Goal: Transaction & Acquisition: Purchase product/service

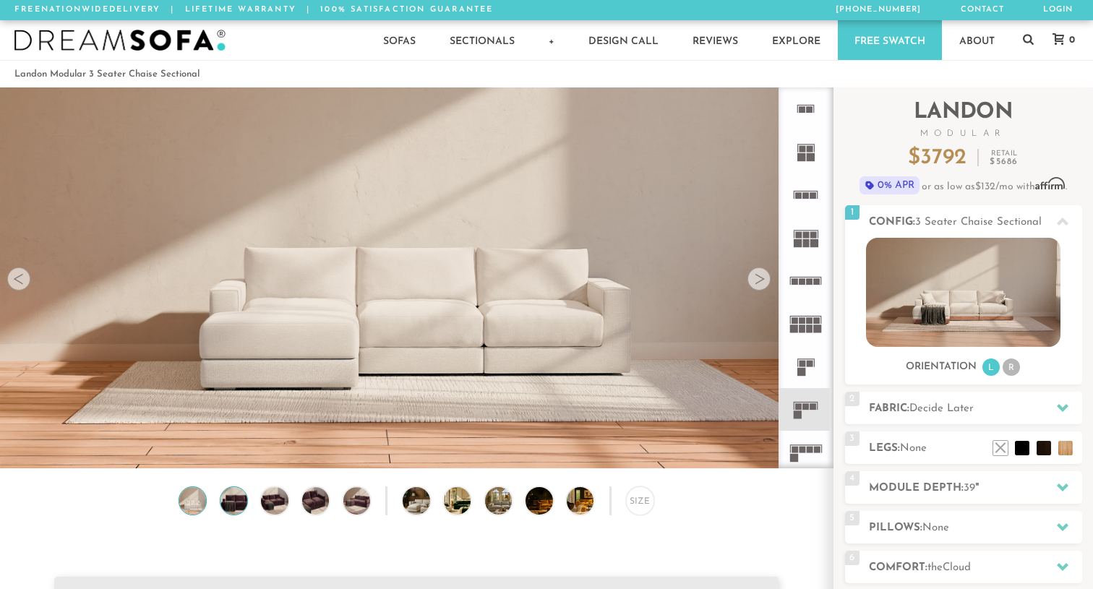
click at [237, 501] on img at bounding box center [234, 500] width 33 height 27
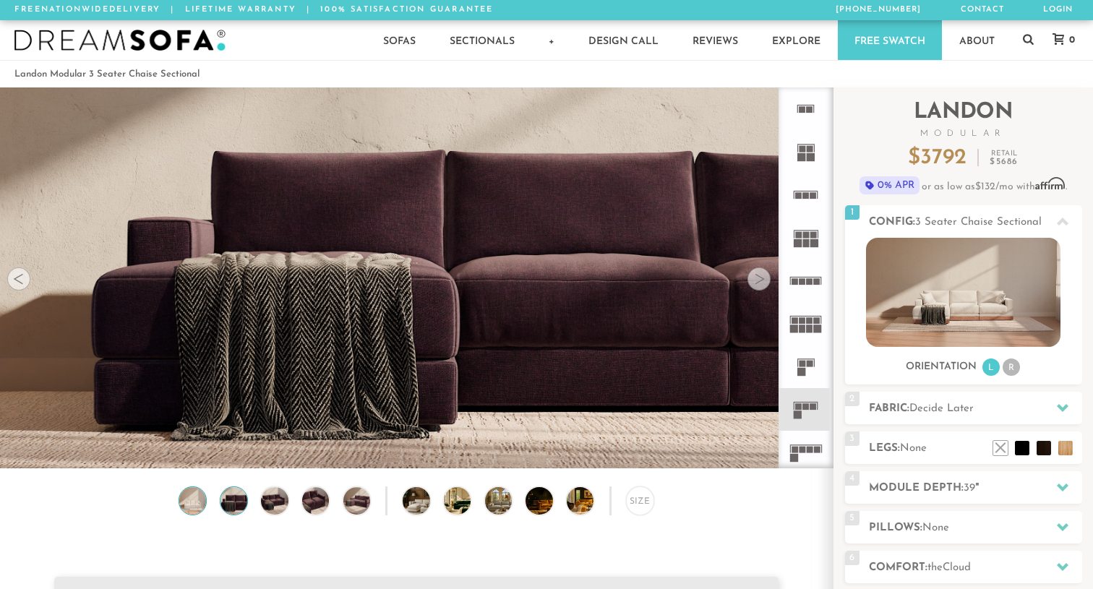
click at [198, 506] on img at bounding box center [192, 500] width 33 height 27
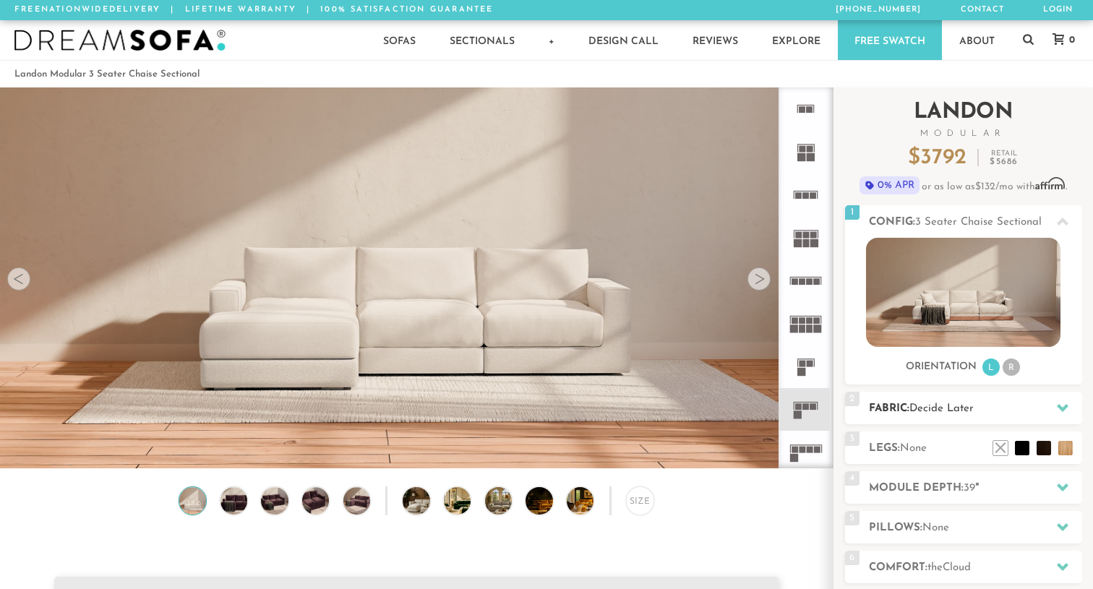
click at [1048, 411] on div at bounding box center [1063, 408] width 30 height 30
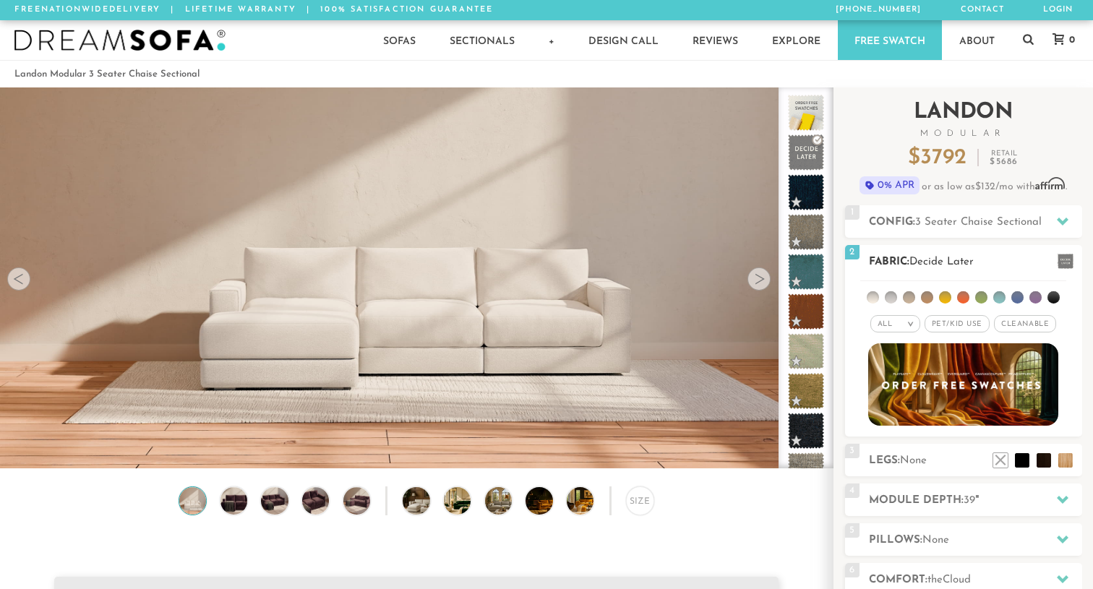
click at [1014, 327] on span "Cleanable x" at bounding box center [1025, 323] width 62 height 17
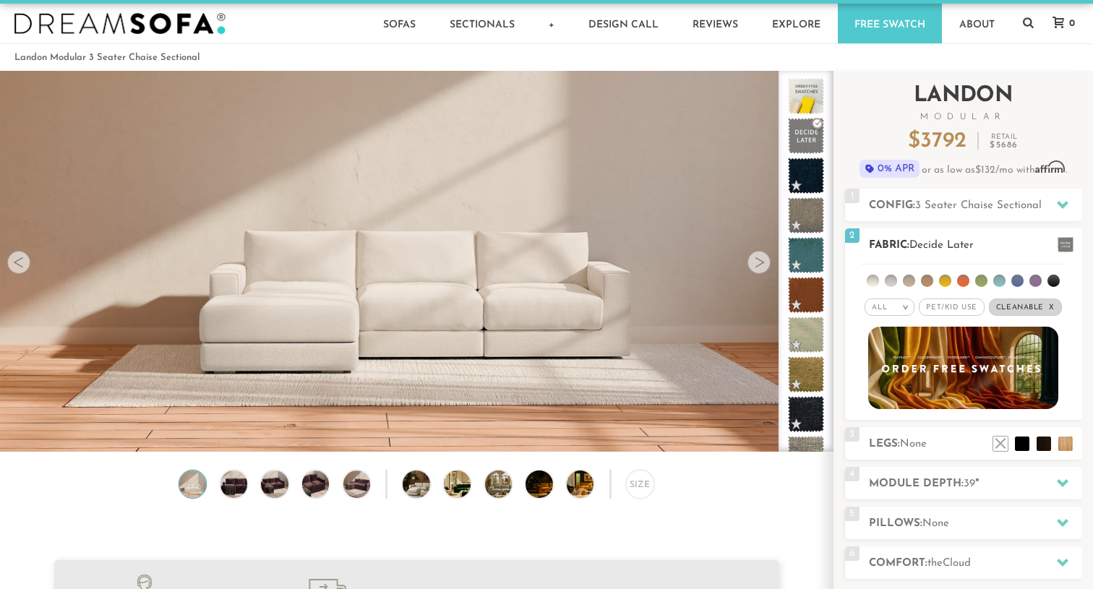
scroll to position [14, 0]
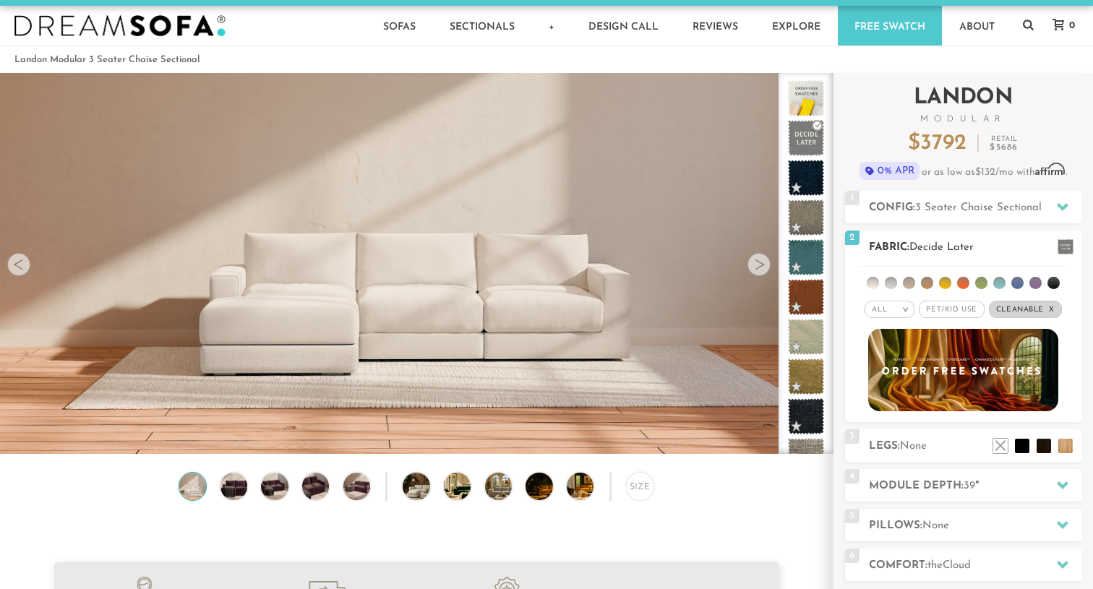
click at [1029, 313] on span "Cleanable x" at bounding box center [1025, 309] width 73 height 17
click at [964, 312] on span "Pet/Kid Use x" at bounding box center [957, 309] width 65 height 17
click at [964, 312] on span "Pet/Kid Use x" at bounding box center [957, 309] width 76 height 17
click at [1023, 311] on span "Cleanable x" at bounding box center [1025, 309] width 62 height 17
click at [905, 309] on em ">" at bounding box center [905, 309] width 11 height 7
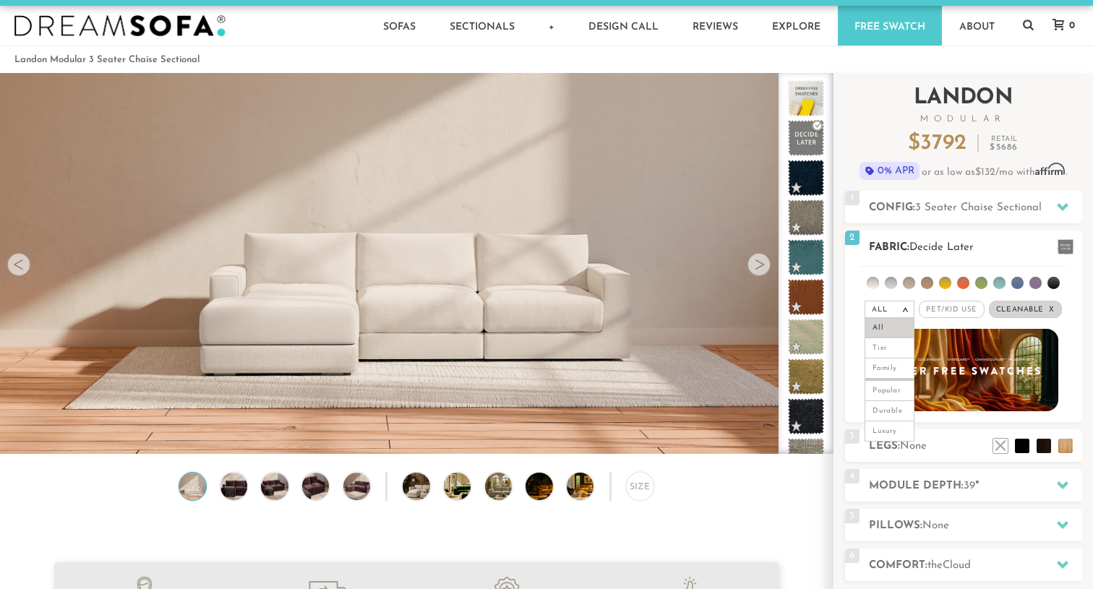
click at [905, 309] on em ">" at bounding box center [905, 309] width 11 height 7
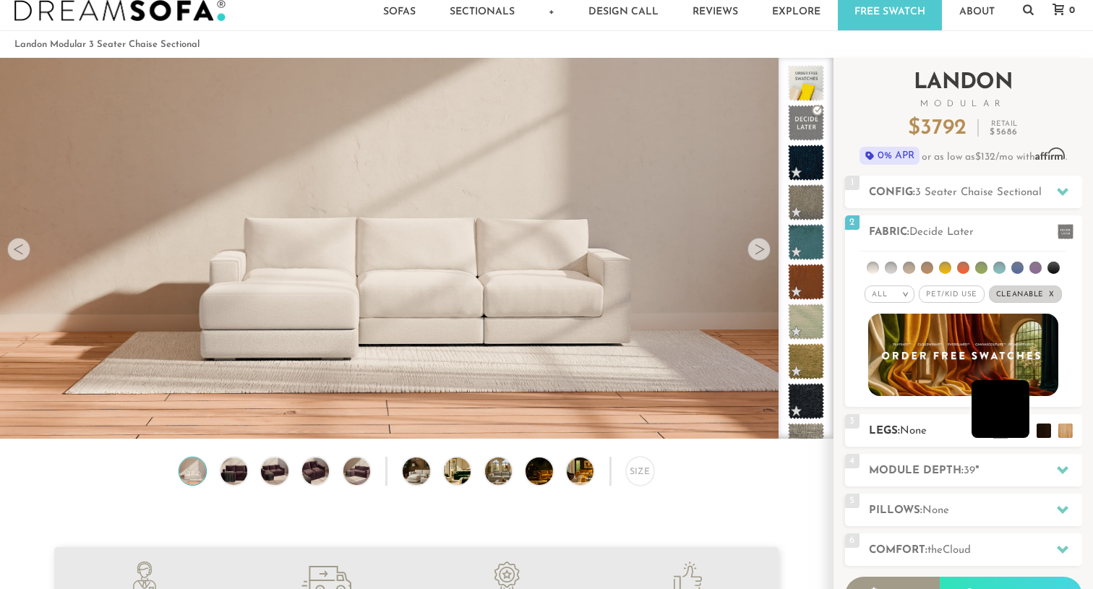
scroll to position [29, 0]
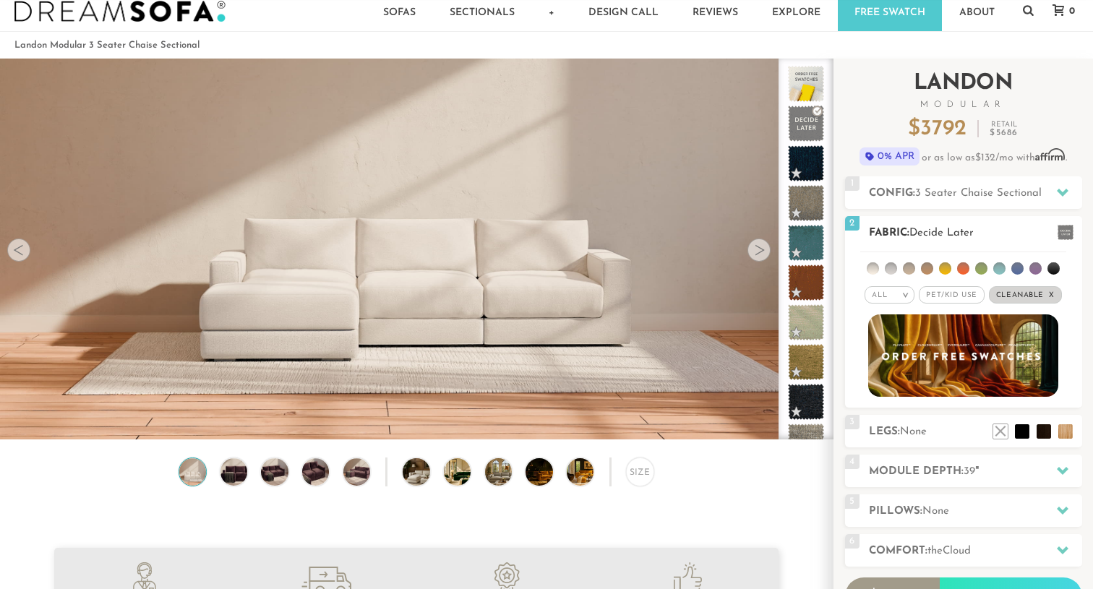
click at [965, 267] on li at bounding box center [963, 268] width 12 height 12
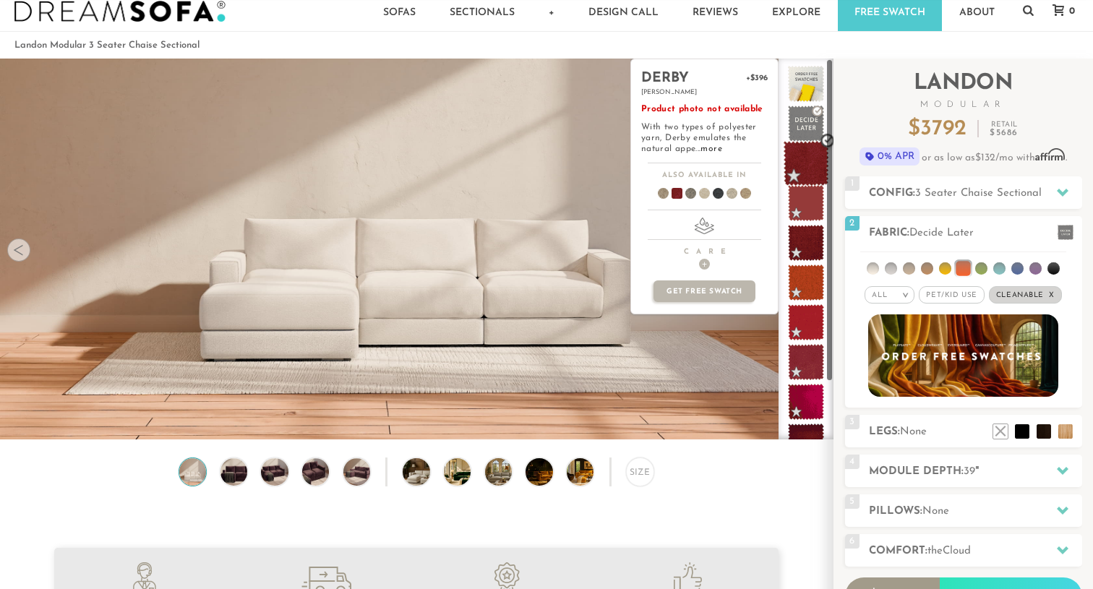
click at [812, 170] on span at bounding box center [807, 164] width 46 height 46
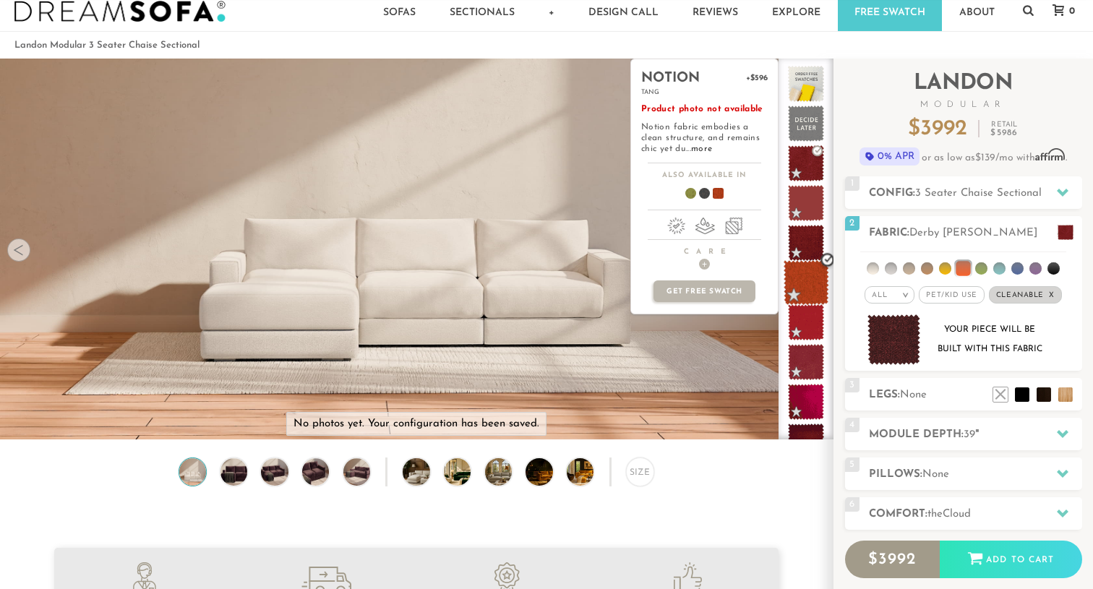
click at [812, 293] on span at bounding box center [807, 283] width 46 height 46
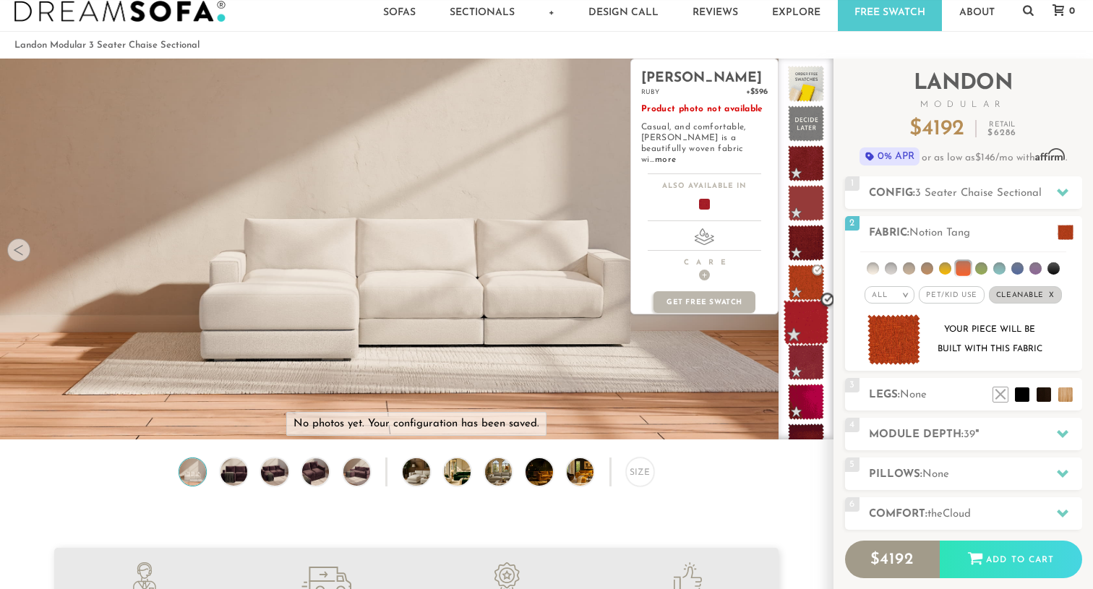
click at [807, 325] on span at bounding box center [807, 323] width 46 height 46
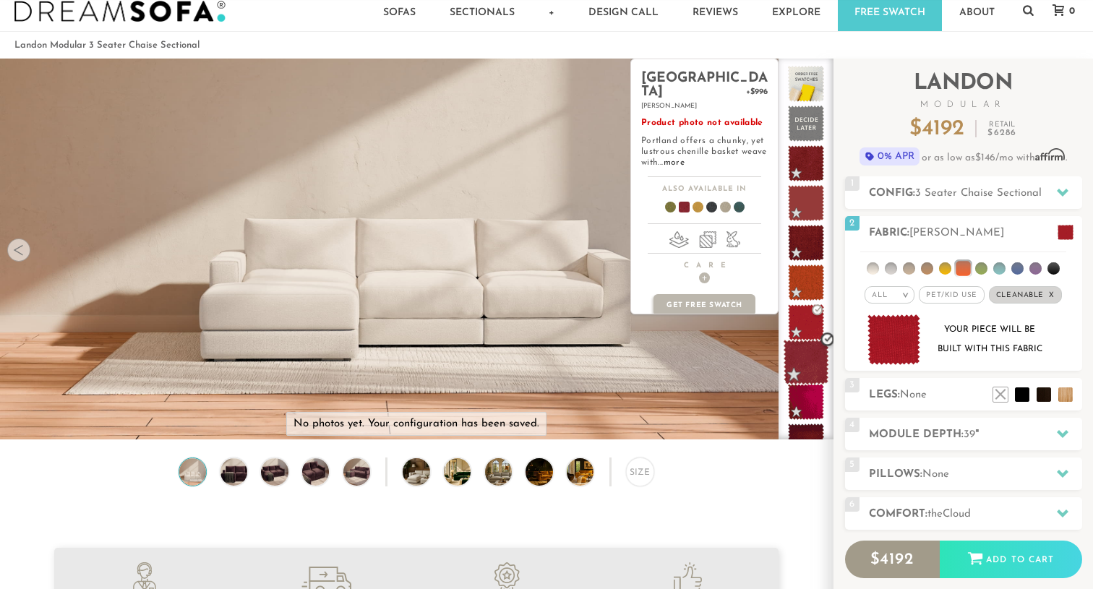
click at [802, 367] on span at bounding box center [807, 363] width 46 height 46
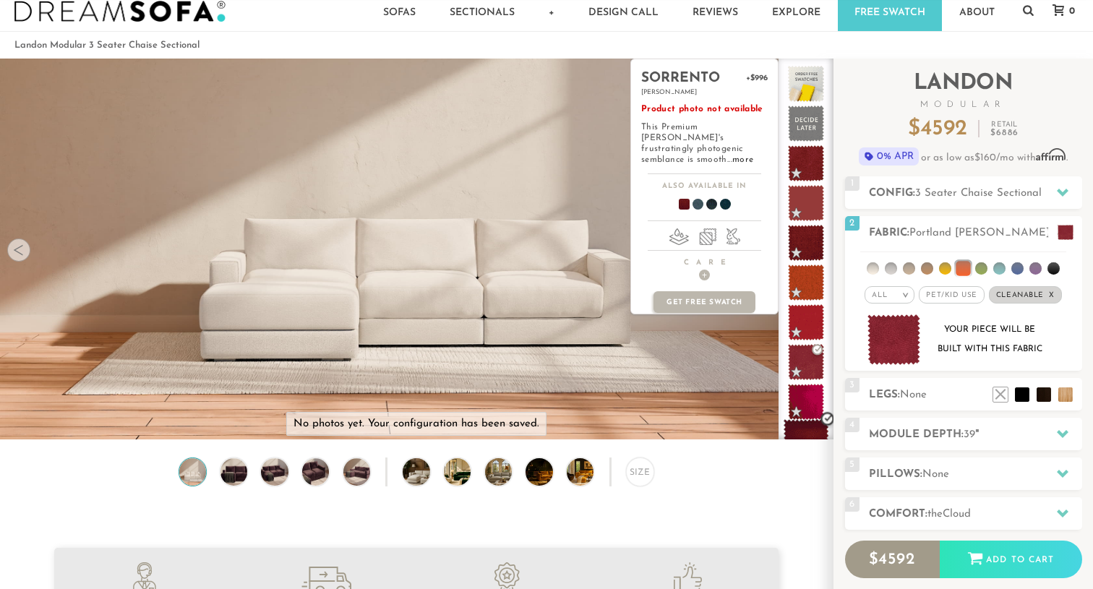
click at [802, 432] on span at bounding box center [807, 442] width 46 height 46
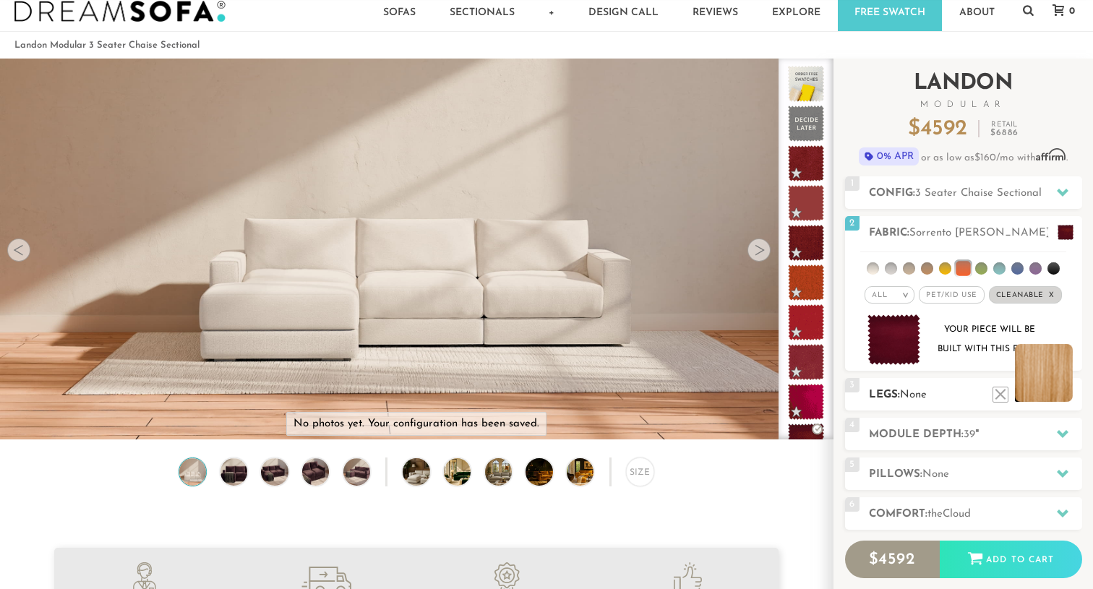
click at [1039, 394] on li at bounding box center [1044, 373] width 58 height 58
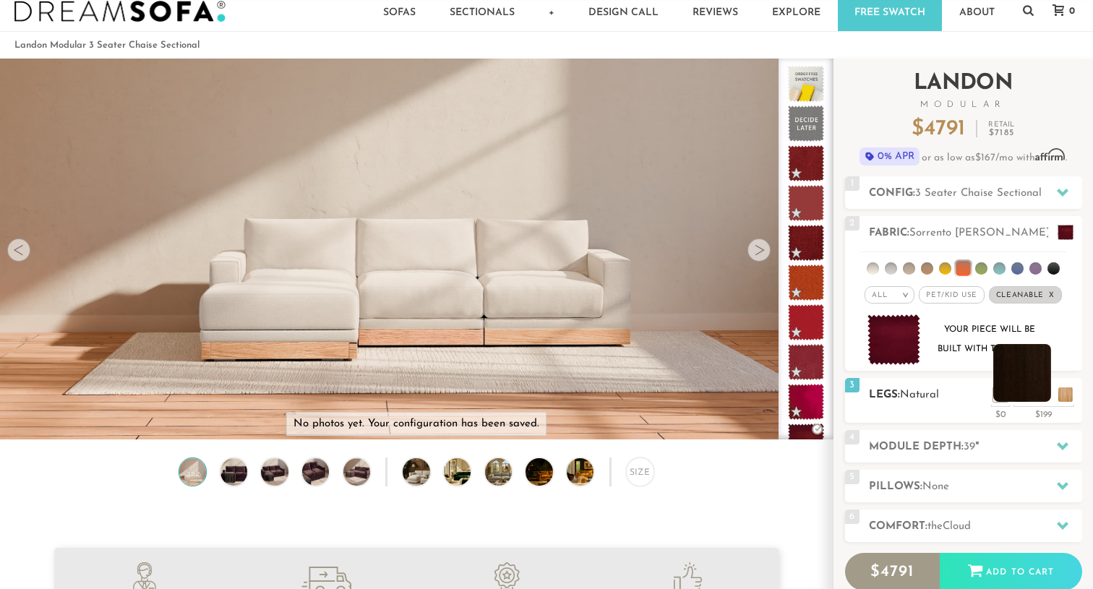
click at [1036, 393] on li at bounding box center [1022, 373] width 58 height 58
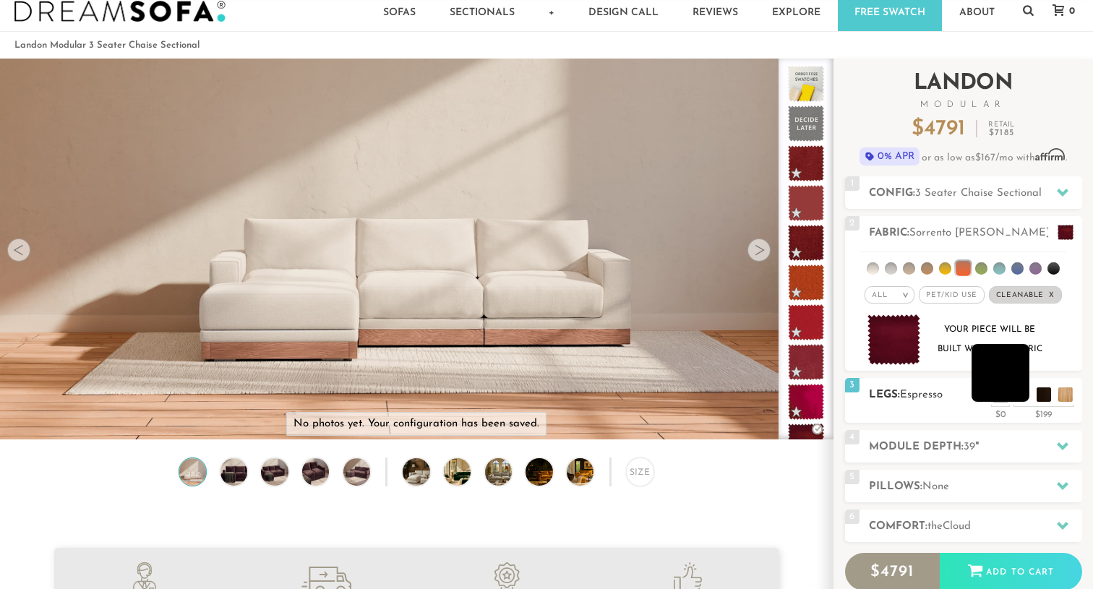
click at [1021, 394] on li at bounding box center [1001, 373] width 58 height 58
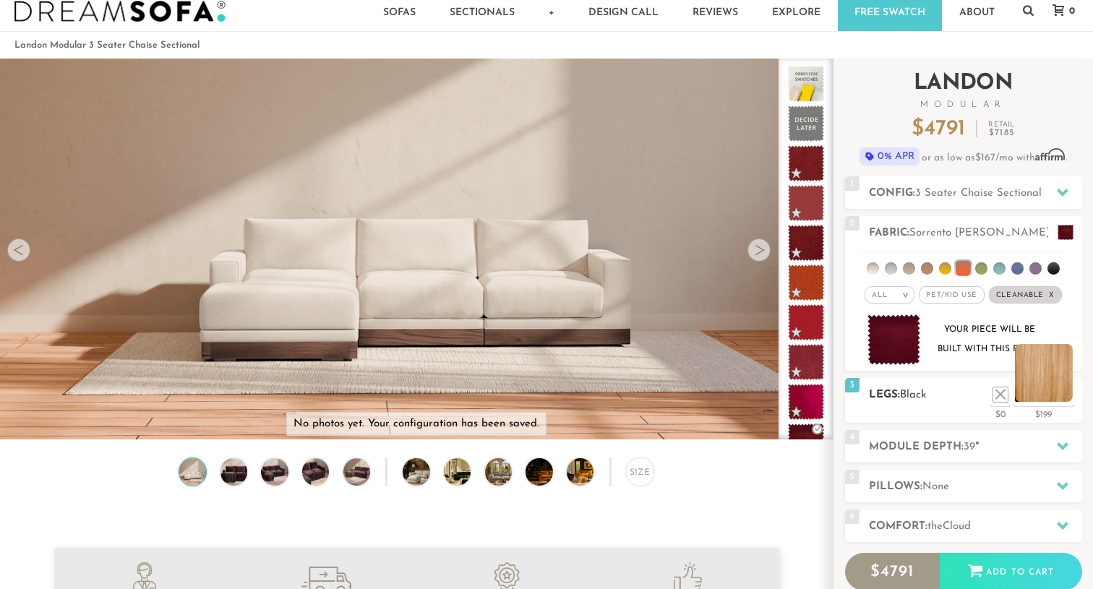
click at [1062, 393] on li at bounding box center [1044, 373] width 58 height 58
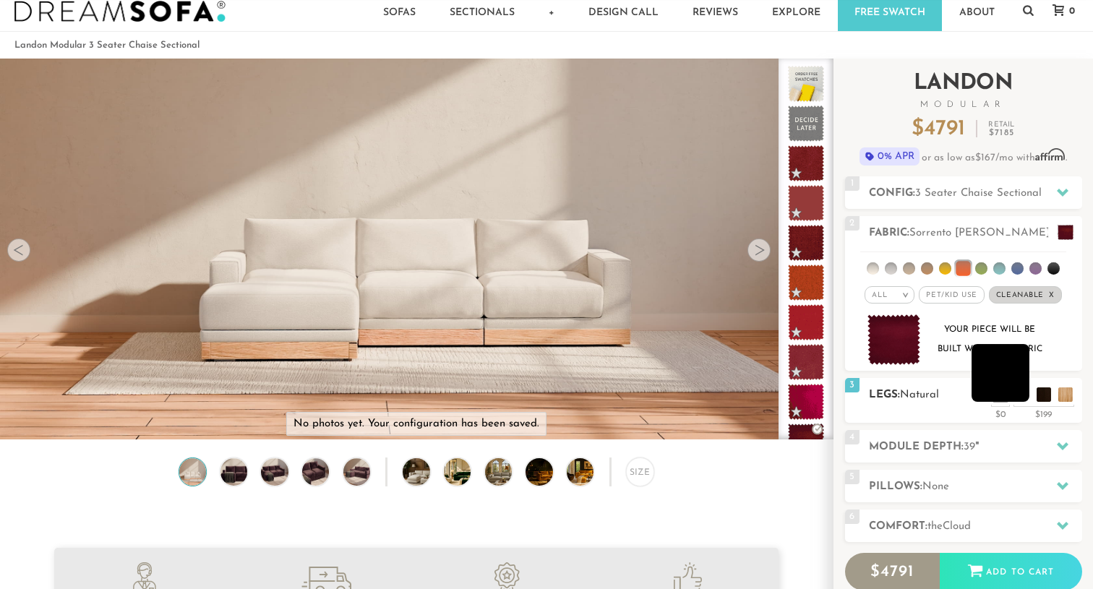
click at [1015, 393] on li at bounding box center [1001, 373] width 58 height 58
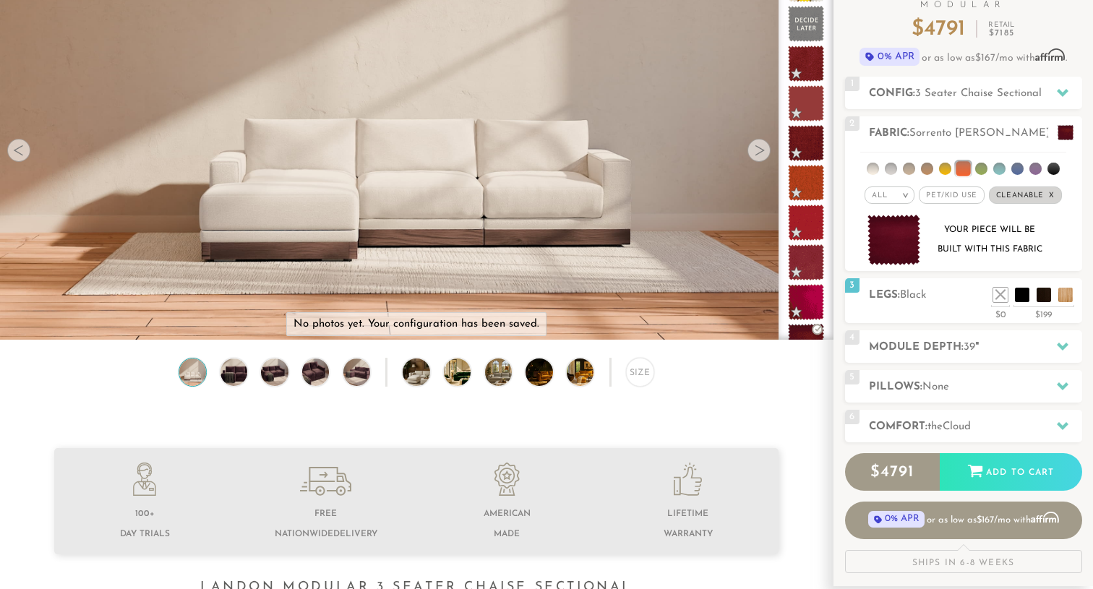
scroll to position [129, 0]
click at [1013, 342] on h2 "Module Depth: 39 "" at bounding box center [975, 347] width 213 height 17
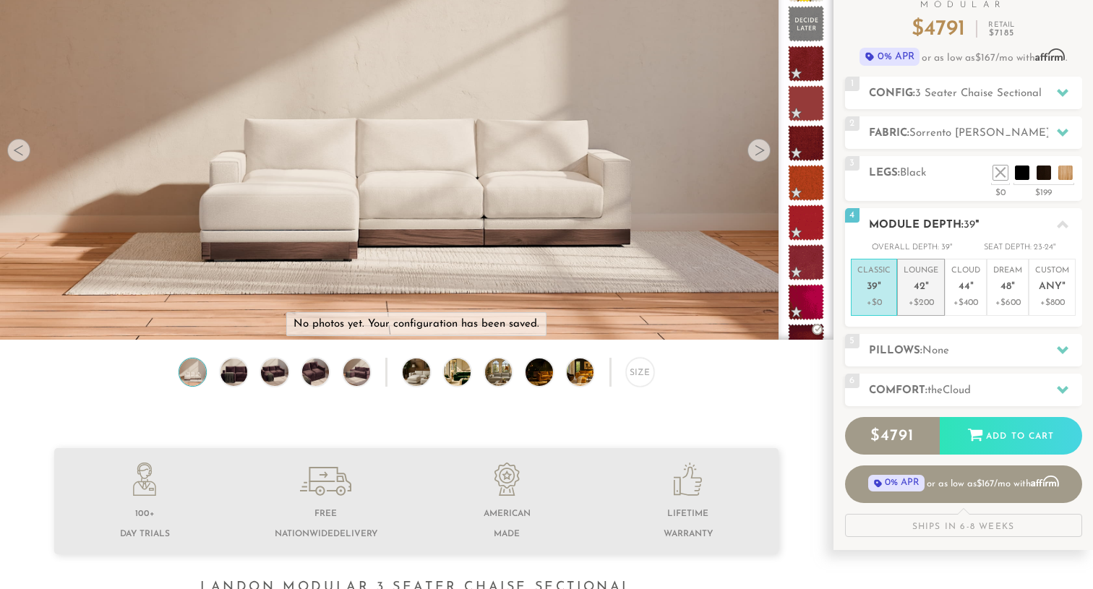
click at [920, 284] on span "42" at bounding box center [920, 287] width 12 height 12
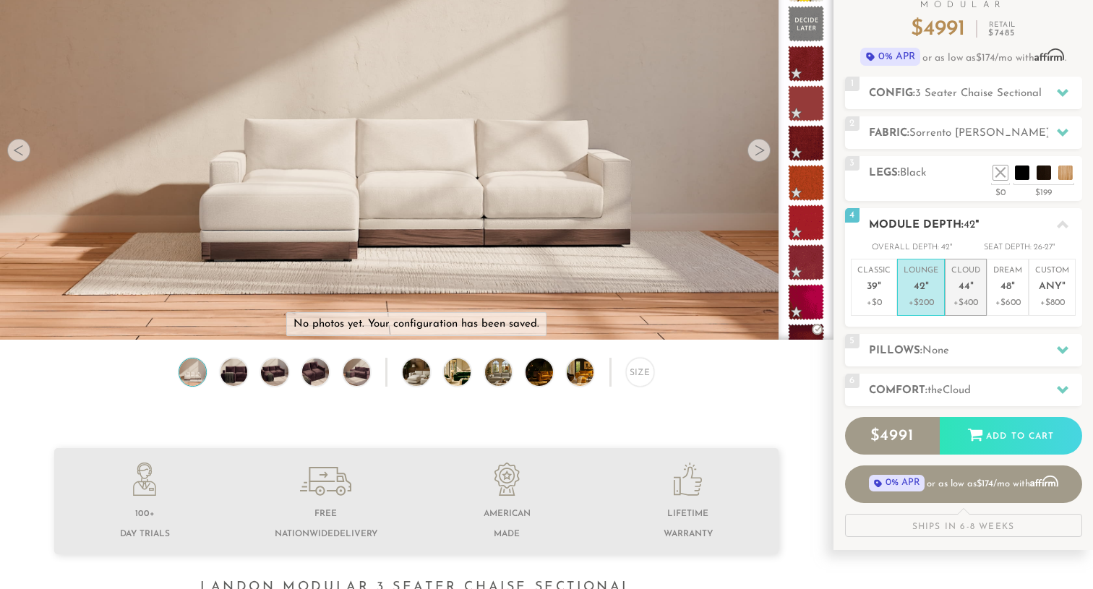
click at [961, 290] on span "44" at bounding box center [965, 287] width 12 height 12
